Goal: Task Accomplishment & Management: Use online tool/utility

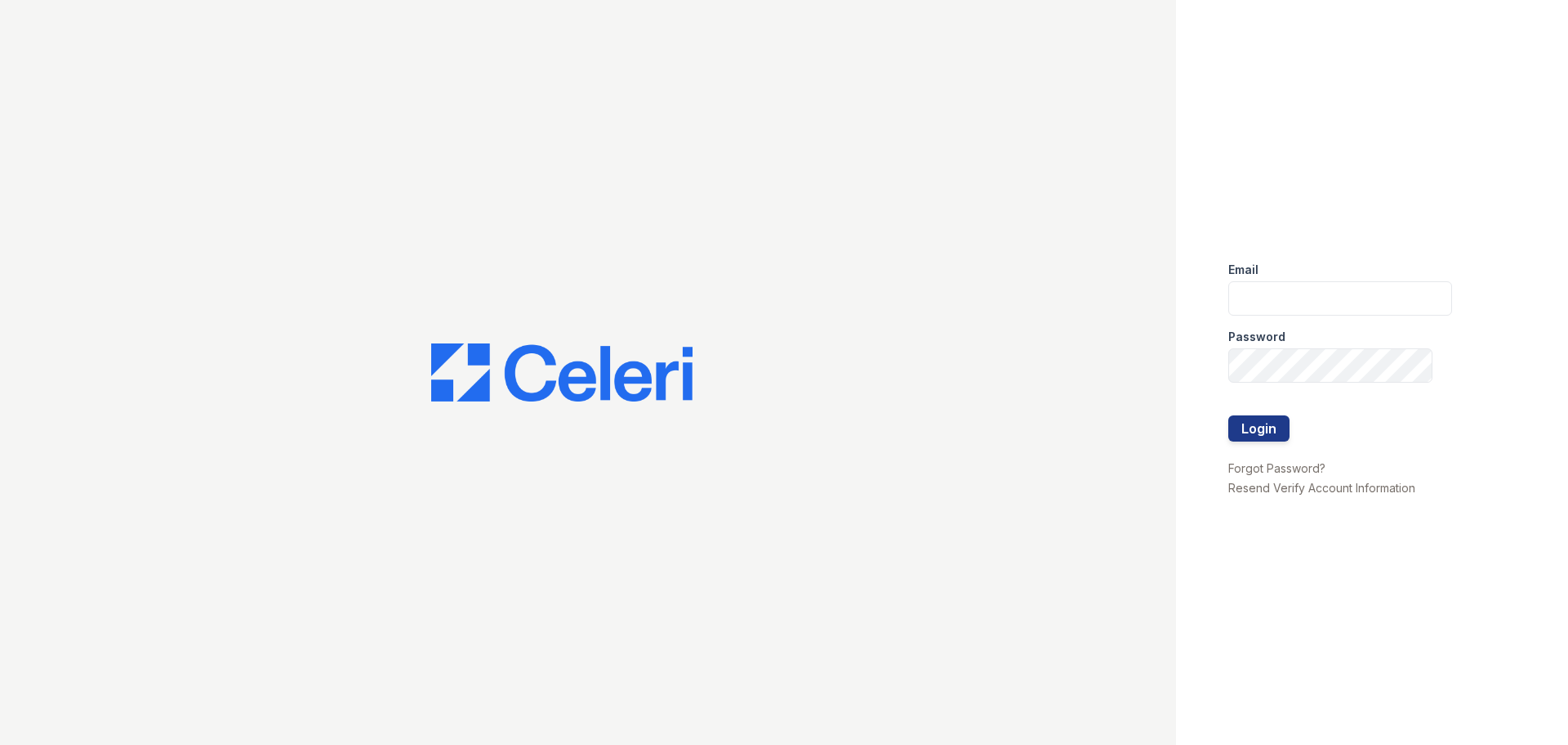
click at [1306, 248] on div "Email" at bounding box center [1340, 264] width 224 height 33
click at [1308, 284] on input "email" at bounding box center [1340, 299] width 224 height 34
type input "Gbarton@trinity-pm.com"
click at [1228, 415] on button "Login" at bounding box center [1258, 428] width 61 height 26
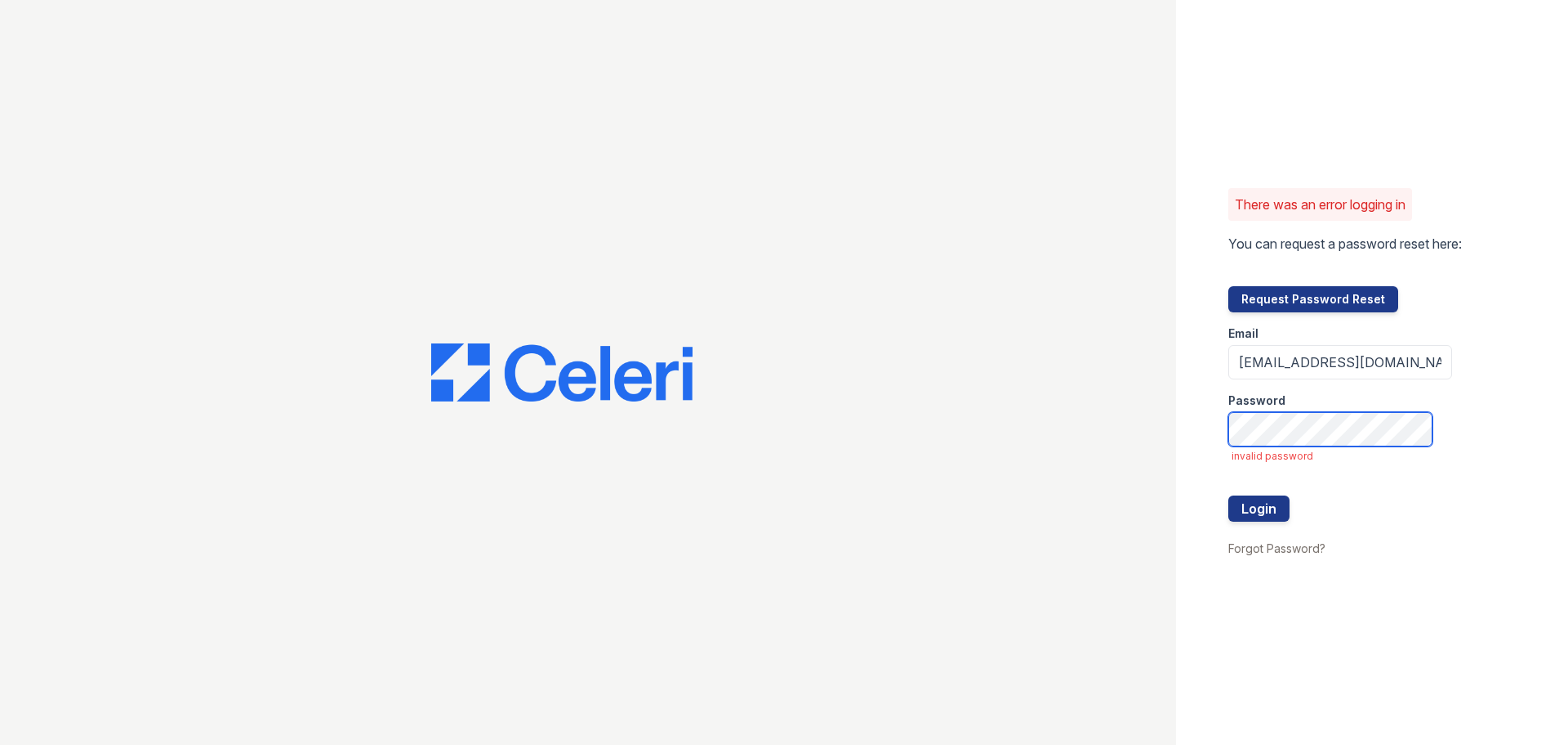
click at [1228, 495] on button "Login" at bounding box center [1258, 508] width 61 height 26
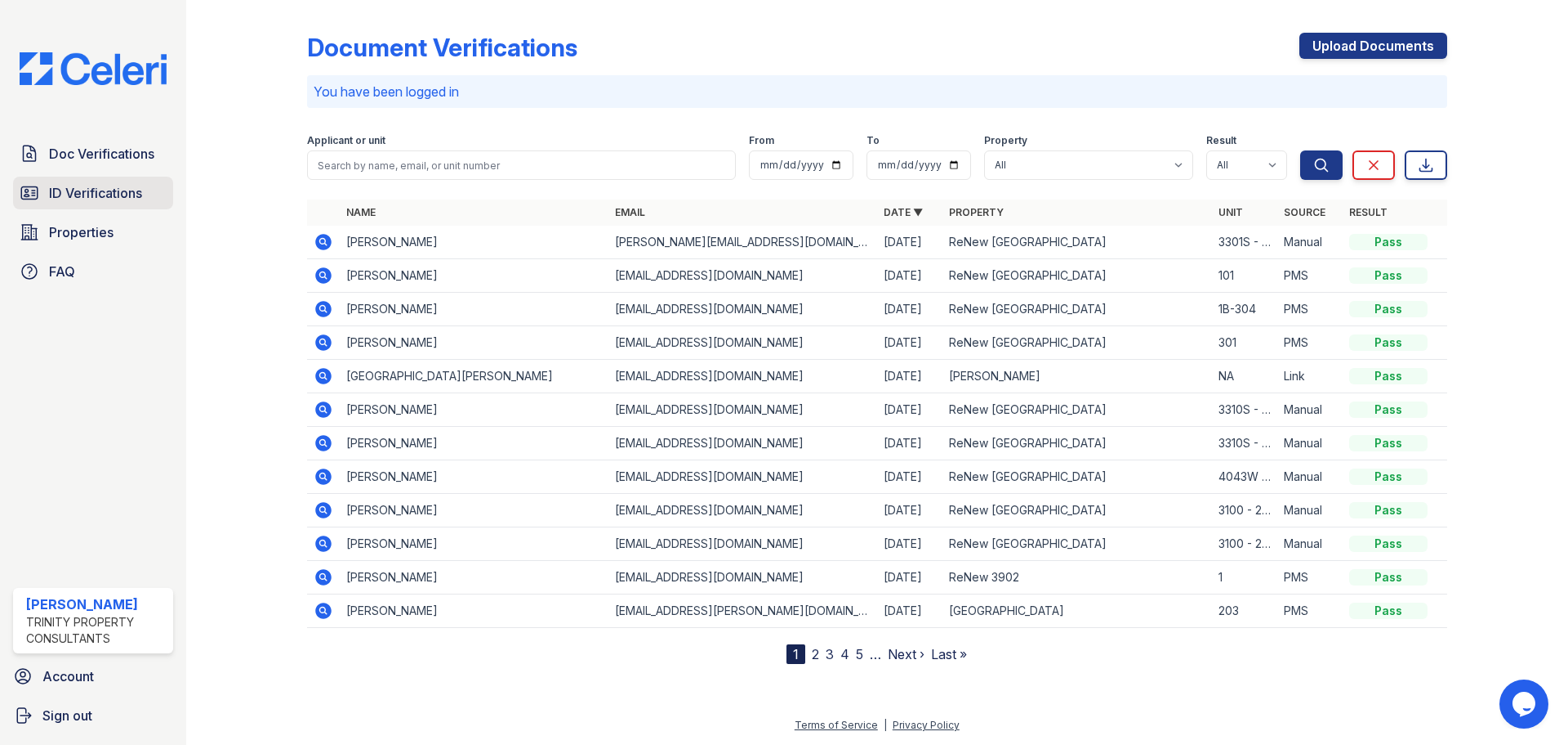
click at [106, 197] on span "ID Verifications" at bounding box center [95, 192] width 93 height 20
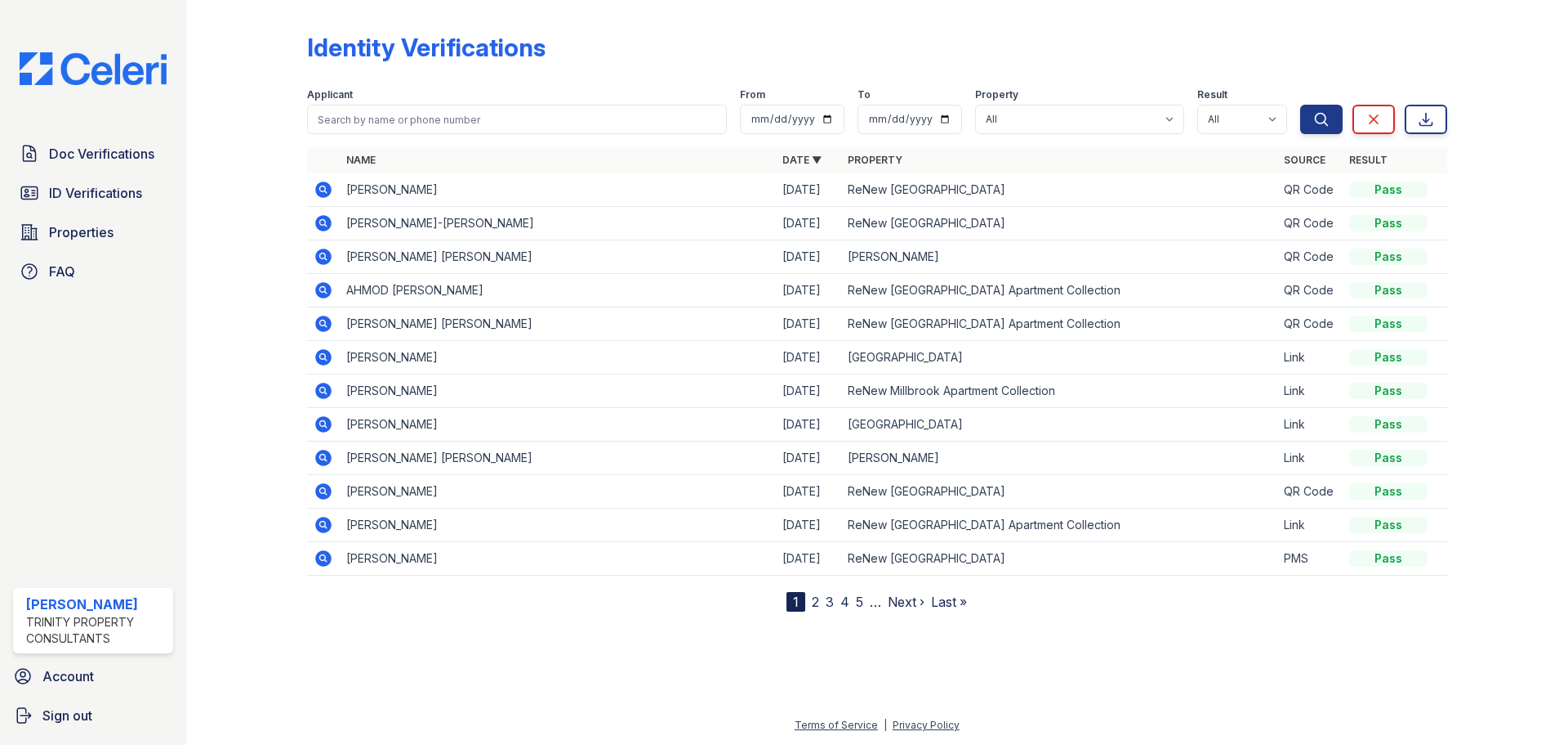
click at [106, 197] on span "ID Verifications" at bounding box center [95, 192] width 93 height 20
